Goal: Task Accomplishment & Management: Complete application form

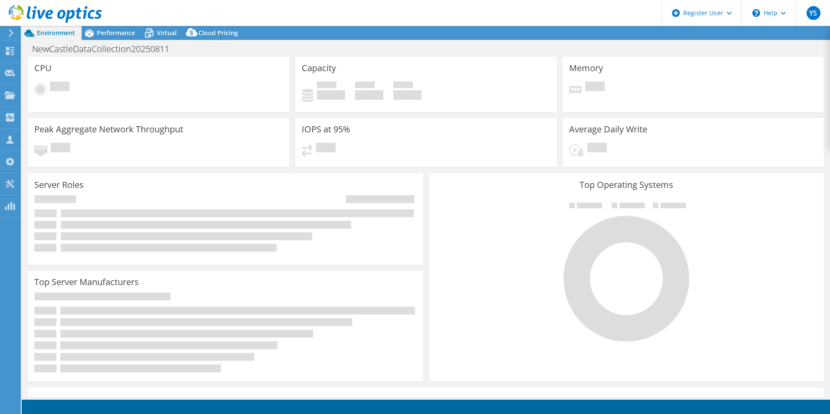
select select "USD"
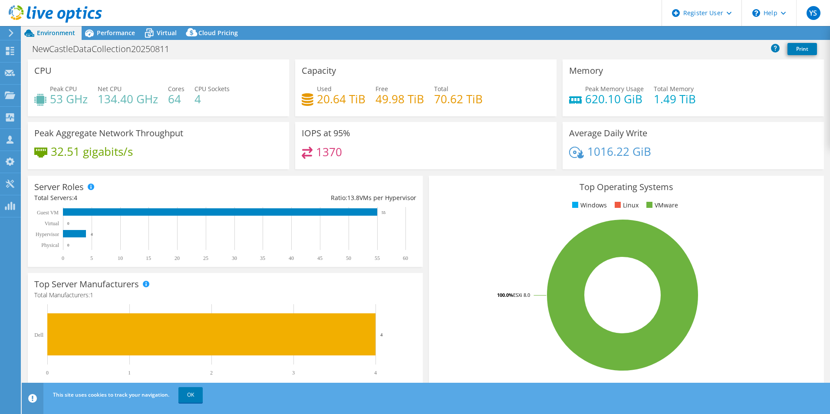
click at [53, 5] on div at bounding box center [51, 14] width 102 height 29
click at [53, 10] on icon at bounding box center [55, 14] width 93 height 18
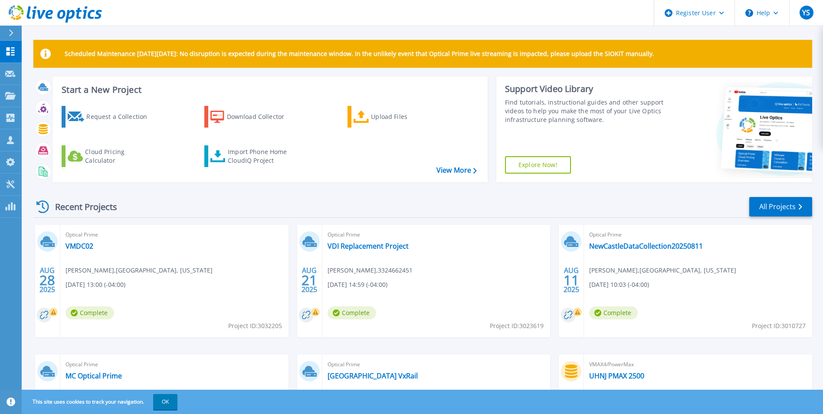
click at [6, 36] on button at bounding box center [11, 33] width 22 height 15
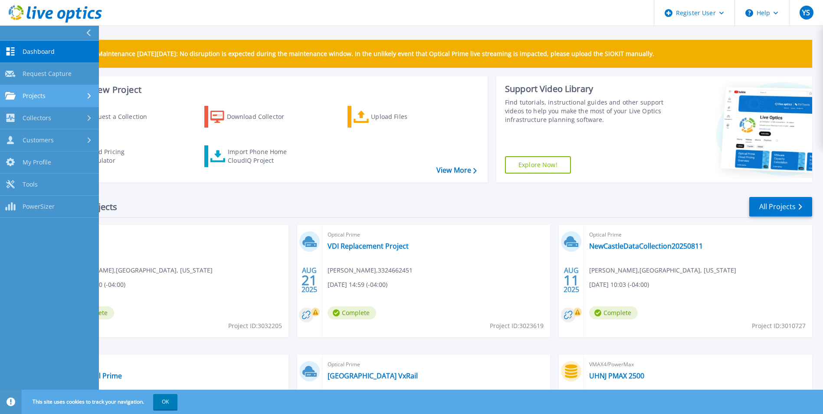
click at [81, 97] on div "Projects" at bounding box center [49, 96] width 89 height 8
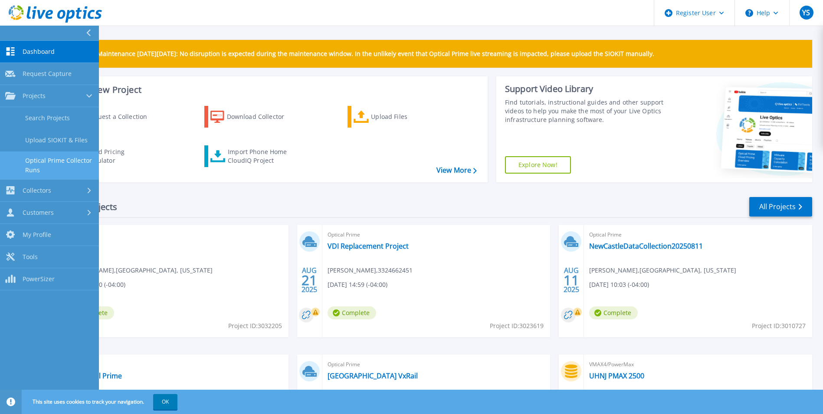
click at [67, 167] on link "Optical Prime Collector Runs" at bounding box center [49, 165] width 99 height 28
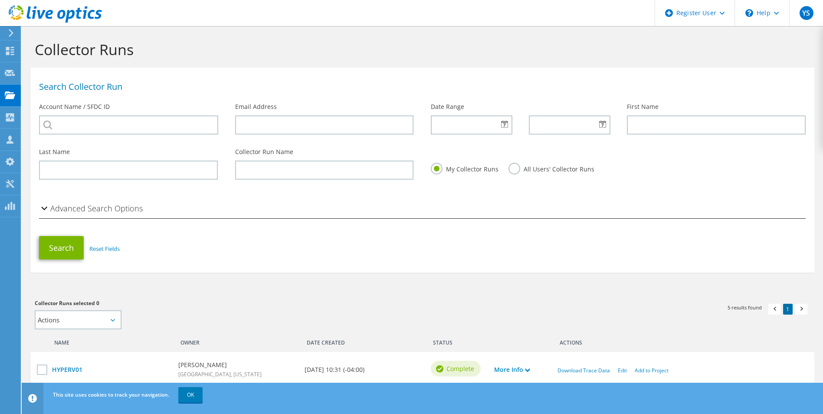
click at [36, 13] on icon at bounding box center [55, 14] width 93 height 18
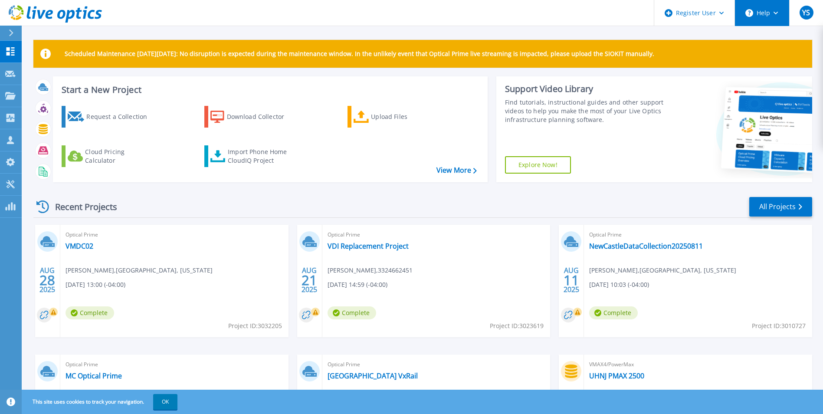
click at [761, 6] on button "Help" at bounding box center [762, 13] width 54 height 26
click at [762, 7] on button "Help" at bounding box center [762, 13] width 54 height 26
click at [95, 119] on div "Request a Collection" at bounding box center [120, 116] width 69 height 17
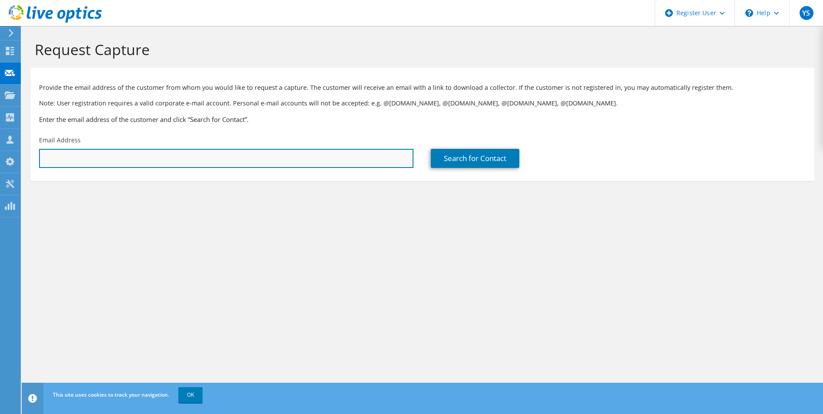
click at [137, 156] on input "text" at bounding box center [226, 158] width 375 height 19
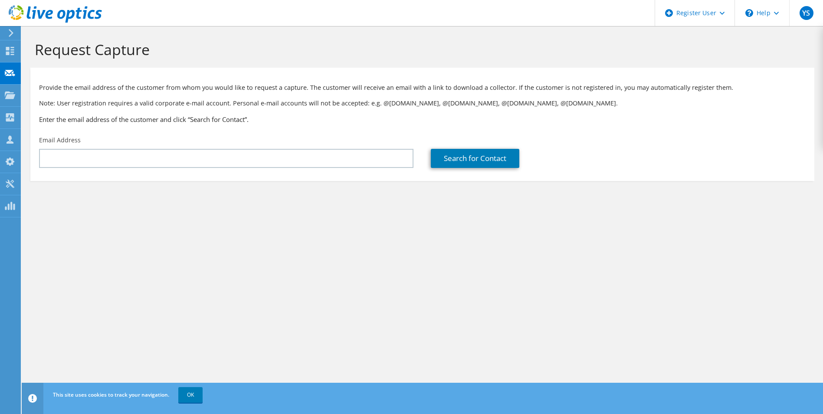
click at [284, 197] on section "Request Capture Provide the email address of the customer from whom you would l…" at bounding box center [423, 125] width 802 height 198
click at [290, 138] on div "Email Address" at bounding box center [226, 151] width 392 height 41
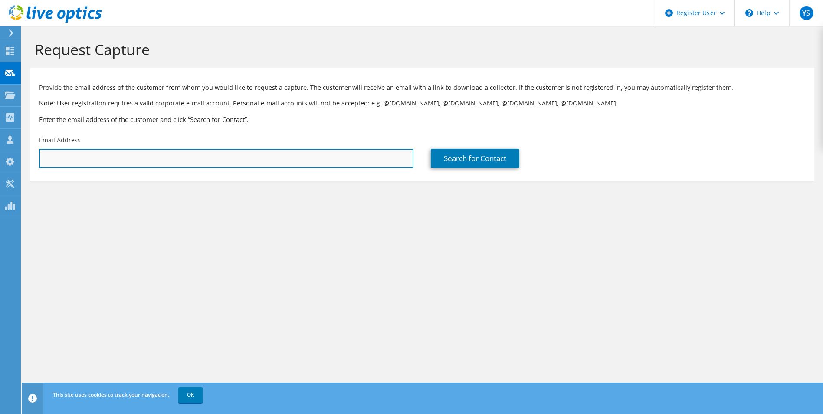
click at [263, 161] on input "text" at bounding box center [226, 158] width 375 height 19
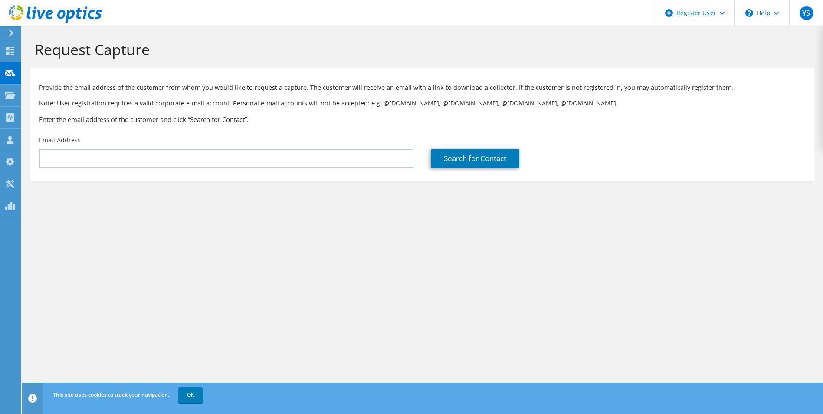
click at [282, 170] on div "Email Address" at bounding box center [226, 151] width 392 height 41
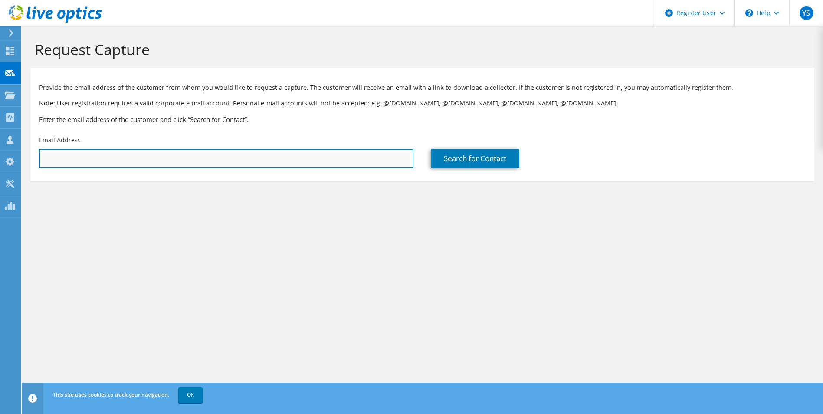
click at [282, 163] on input "text" at bounding box center [226, 158] width 375 height 19
paste input "rweaver@desu.edu"
type input "rweaver@desu.edu"
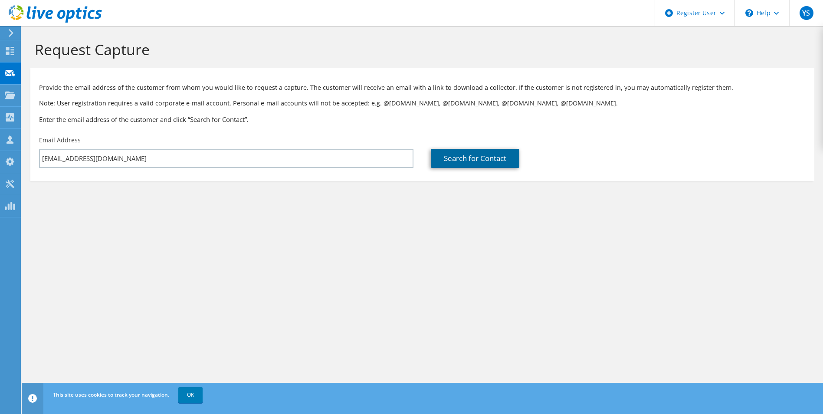
click at [437, 161] on link "Search for Contact" at bounding box center [475, 158] width 89 height 19
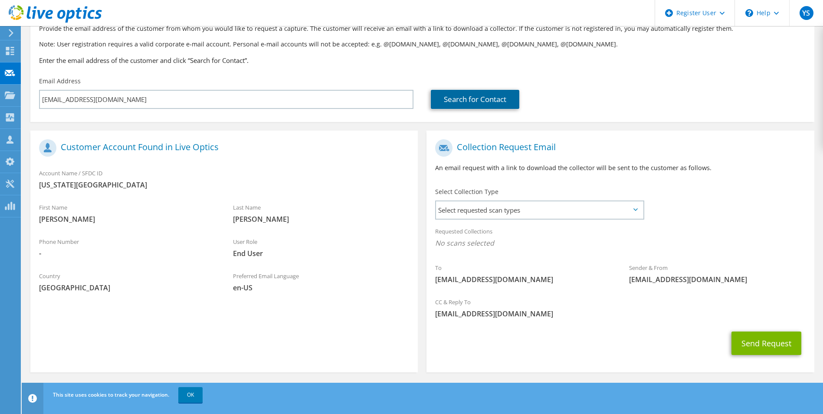
scroll to position [61, 0]
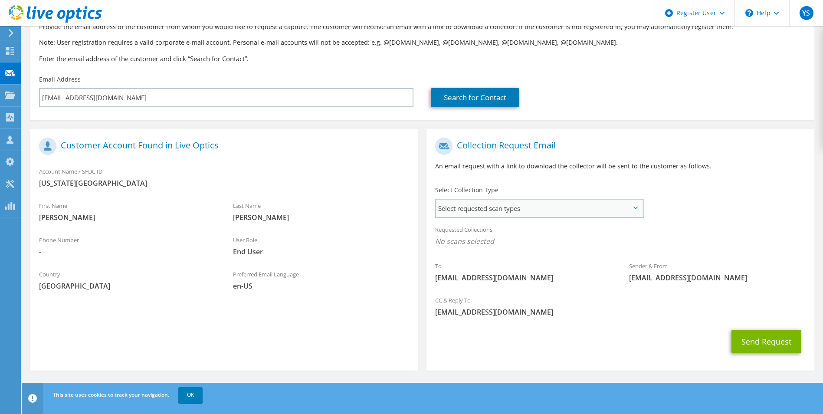
click at [513, 207] on span "Select requested scan types" at bounding box center [539, 208] width 207 height 17
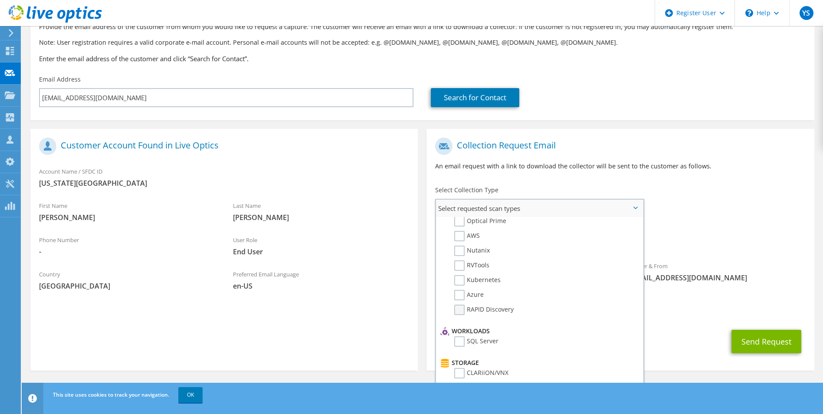
scroll to position [0, 0]
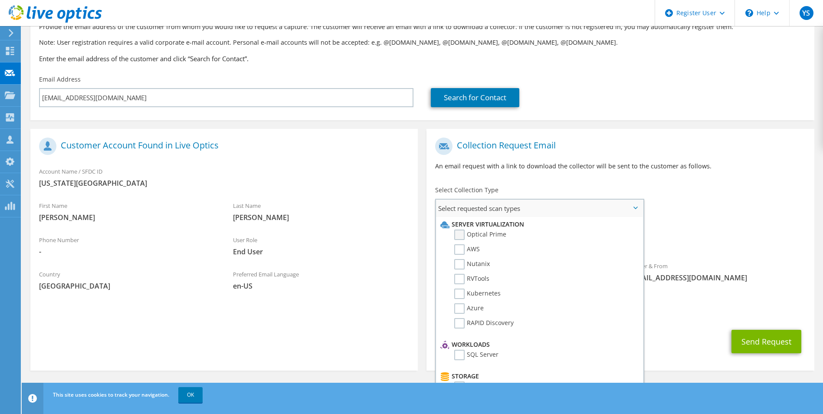
click at [491, 235] on label "Optical Prime" at bounding box center [480, 235] width 52 height 10
click at [0, 0] on input "Optical Prime" at bounding box center [0, 0] width 0 height 0
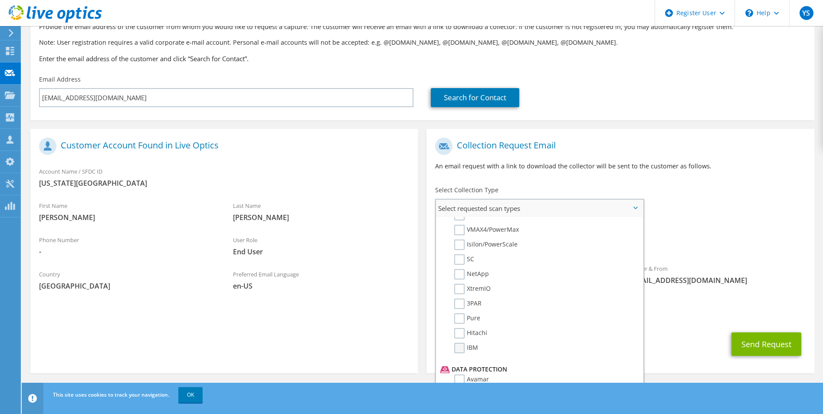
scroll to position [217, 0]
click at [462, 272] on label "SC" at bounding box center [464, 273] width 20 height 10
click at [0, 0] on input "SC" at bounding box center [0, 0] width 0 height 0
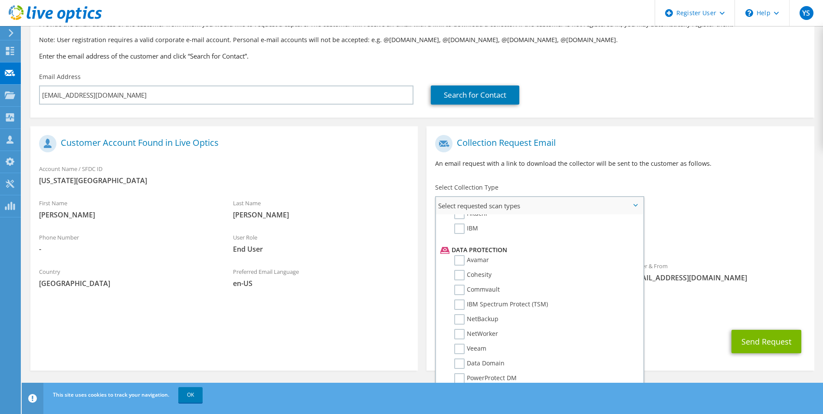
scroll to position [383, 0]
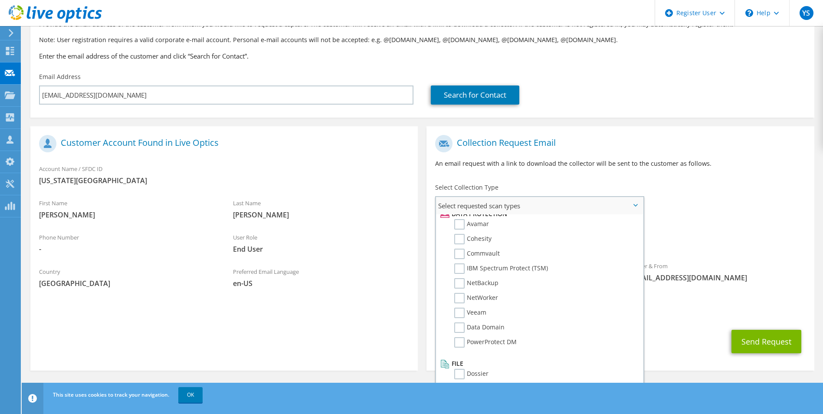
click at [631, 201] on span "Select requested scan types" at bounding box center [539, 205] width 207 height 17
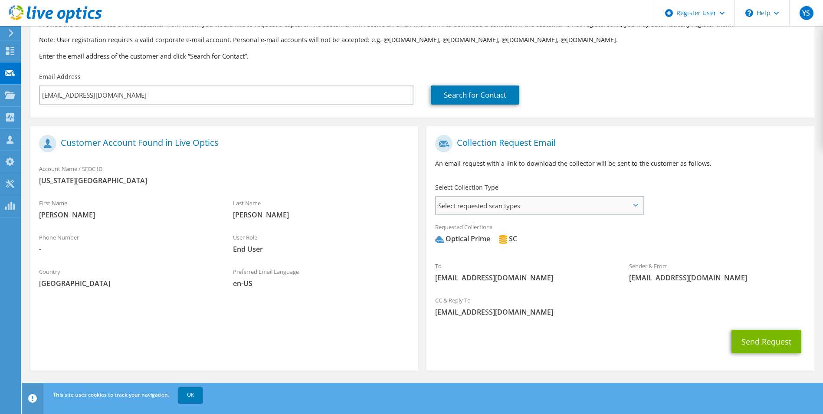
click at [624, 206] on span "Select requested scan types" at bounding box center [539, 205] width 207 height 17
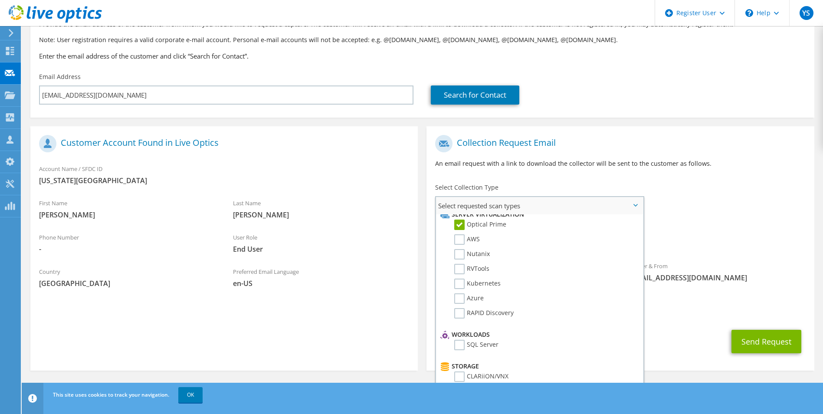
scroll to position [0, 0]
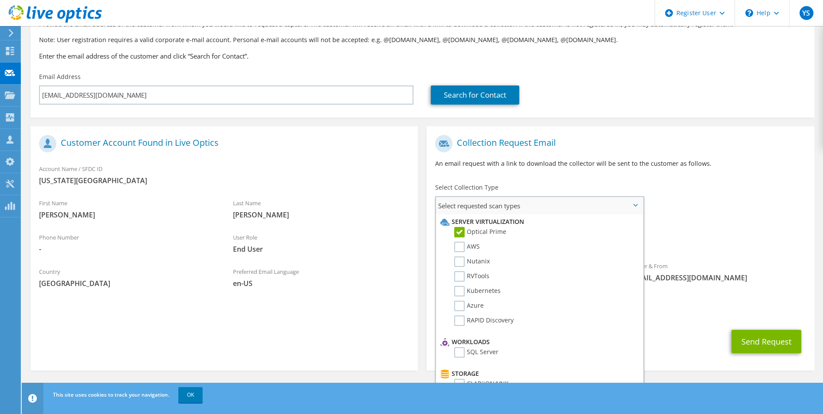
click at [641, 198] on span "Select requested scan types" at bounding box center [539, 205] width 207 height 17
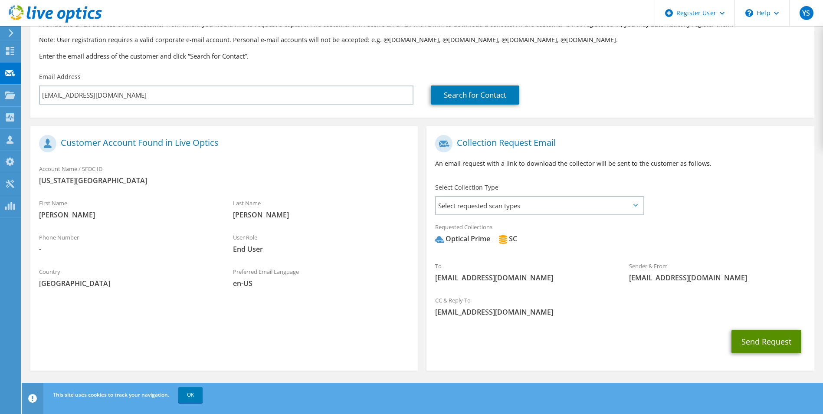
click at [756, 347] on button "Send Request" at bounding box center [767, 341] width 70 height 23
